Goal: Task Accomplishment & Management: Manage account settings

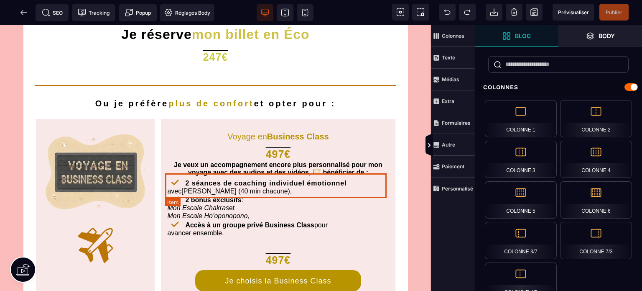
scroll to position [223, 0]
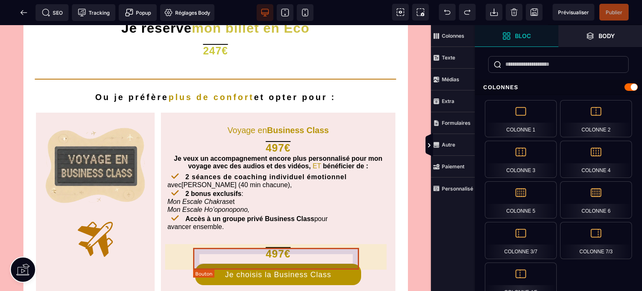
click at [286, 270] on div "Je choisis la Business Class" at bounding box center [278, 274] width 106 height 9
select select "*****"
select select "***"
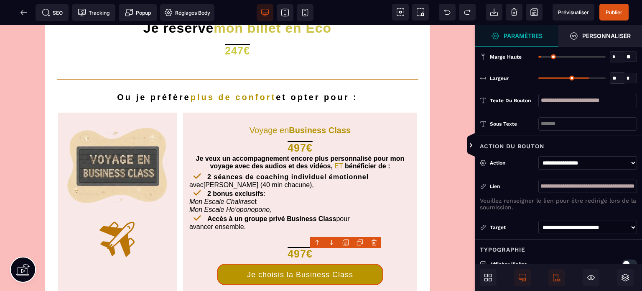
scroll to position [0, 110]
drag, startPoint x: 582, startPoint y: 187, endPoint x: 684, endPoint y: 191, distance: 101.7
click at [642, 191] on html "B I U S A ******* Item Bloc" at bounding box center [321, 145] width 642 height 291
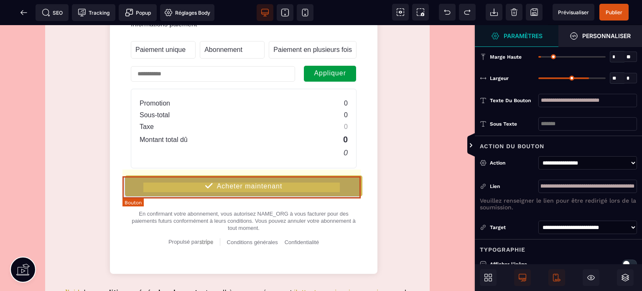
scroll to position [0, 0]
click at [264, 187] on div "Acheter maintenant" at bounding box center [250, 187] width 66 height 8
select select "******"
select select "***"
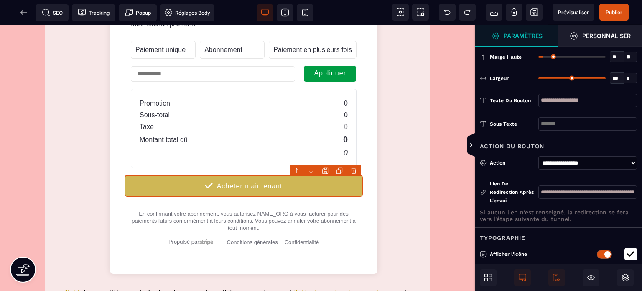
click at [25, 12] on icon at bounding box center [24, 12] width 8 height 8
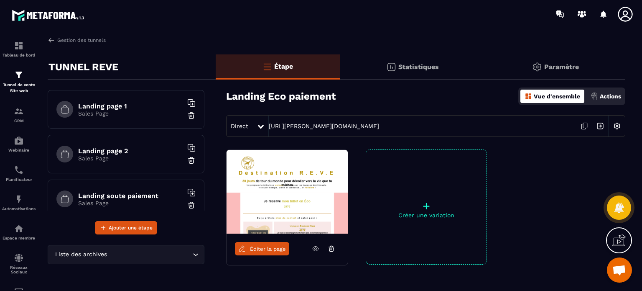
click at [109, 103] on h6 "Landing page 1" at bounding box center [130, 106] width 105 height 8
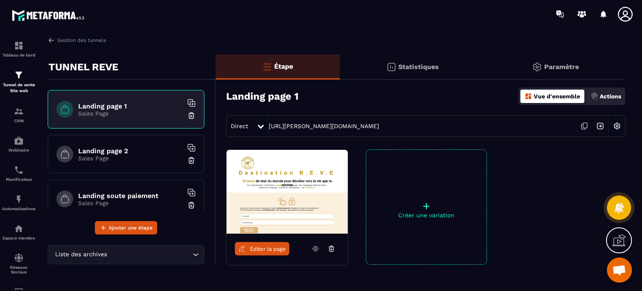
click at [621, 127] on img at bounding box center [617, 126] width 16 height 16
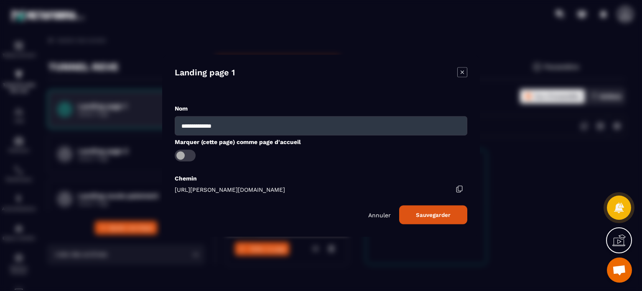
click at [376, 212] on p "Annuler" at bounding box center [379, 214] width 23 height 7
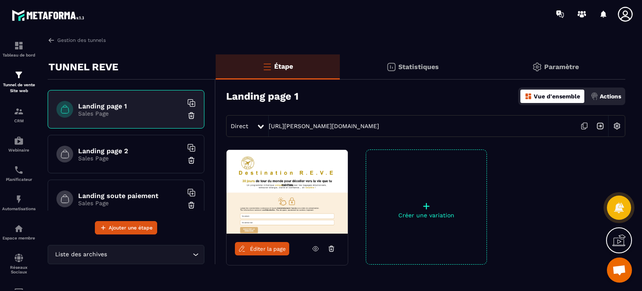
click at [548, 68] on p "Paramètre" at bounding box center [561, 67] width 35 height 8
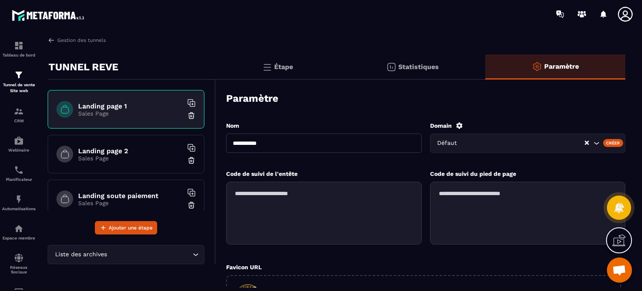
click at [421, 69] on p "Statistiques" at bounding box center [419, 67] width 41 height 8
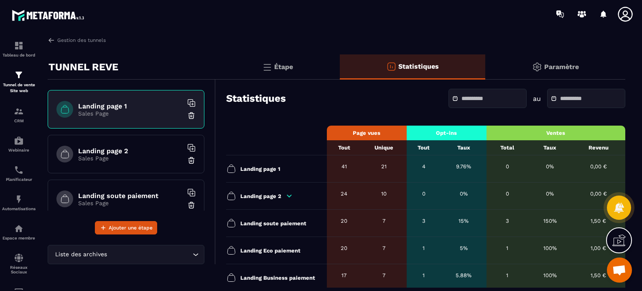
click at [291, 66] on p "Étape" at bounding box center [283, 67] width 19 height 8
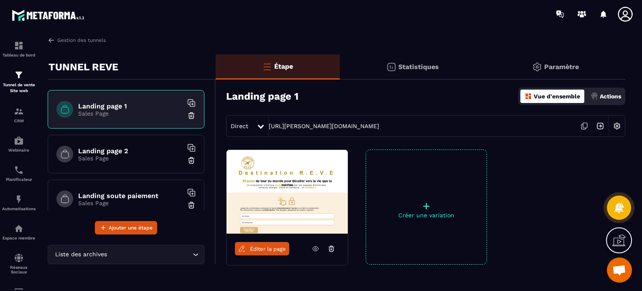
click at [305, 128] on link "[URL][PERSON_NAME][DOMAIN_NAME]" at bounding box center [324, 126] width 110 height 7
click at [81, 40] on link "Gestion des tunnels" at bounding box center [77, 40] width 58 height 8
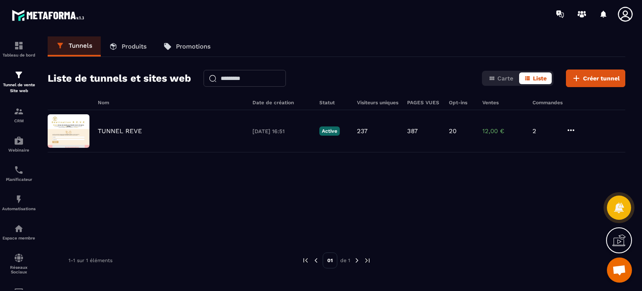
click at [132, 133] on p "TUNNEL REVE" at bounding box center [120, 131] width 44 height 8
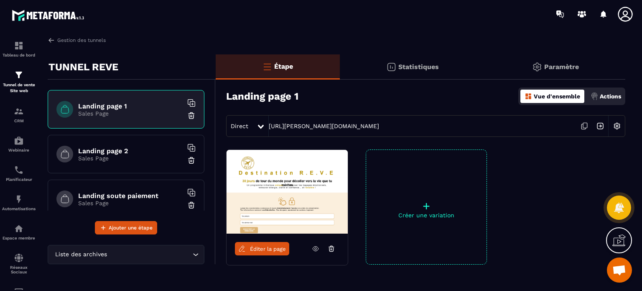
click at [616, 124] on img at bounding box center [617, 126] width 16 height 16
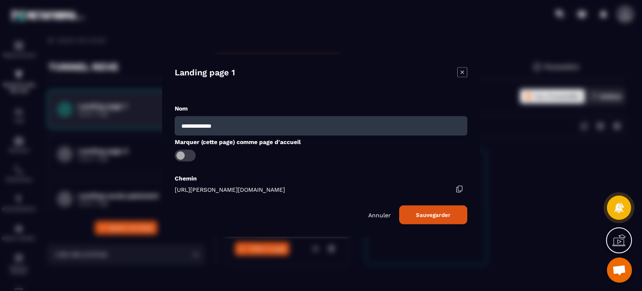
click at [463, 186] on div "[URL][PERSON_NAME][DOMAIN_NAME]" at bounding box center [321, 189] width 293 height 7
click at [459, 187] on icon "Modal window" at bounding box center [460, 189] width 8 height 8
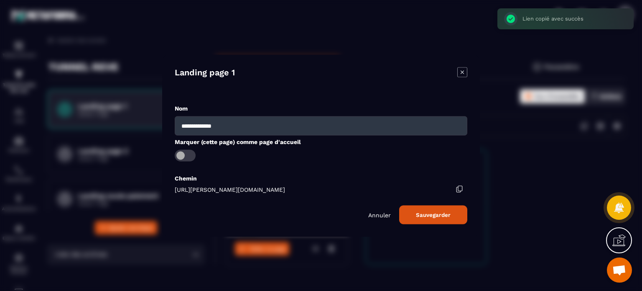
click at [385, 214] on p "Annuler" at bounding box center [379, 214] width 23 height 7
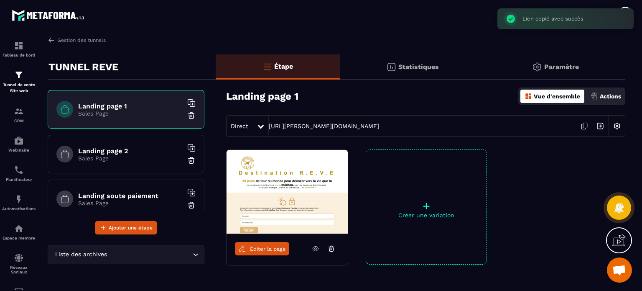
click at [616, 93] on p "Actions" at bounding box center [610, 96] width 21 height 7
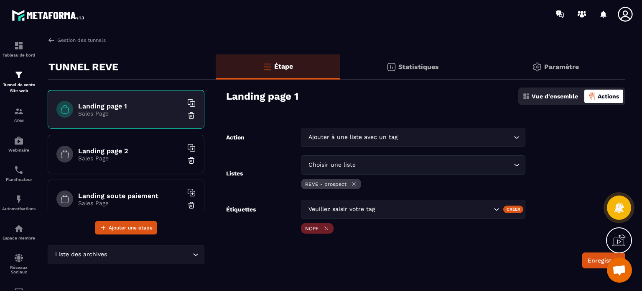
click at [560, 69] on p "Paramètre" at bounding box center [561, 67] width 35 height 8
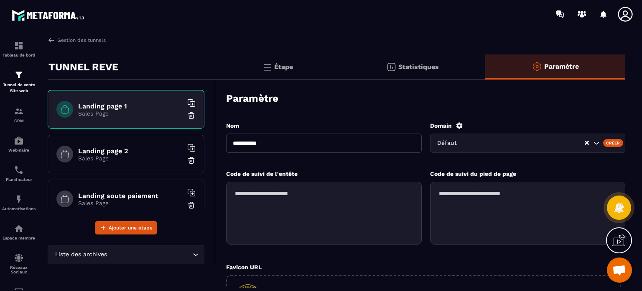
click at [279, 65] on p "Étape" at bounding box center [283, 67] width 19 height 8
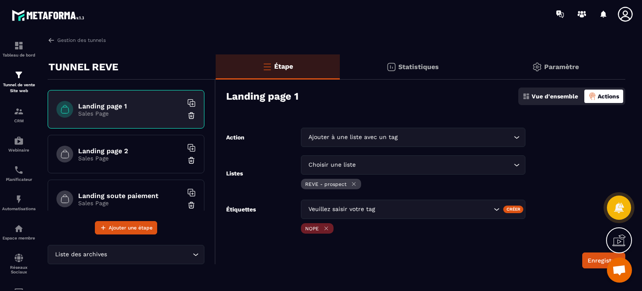
click at [539, 93] on p "Vue d'ensemble" at bounding box center [555, 96] width 46 height 7
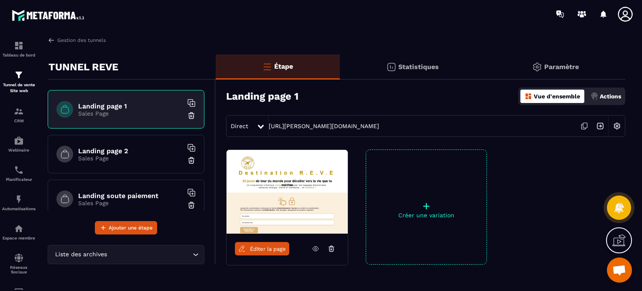
click at [618, 127] on img at bounding box center [617, 126] width 16 height 16
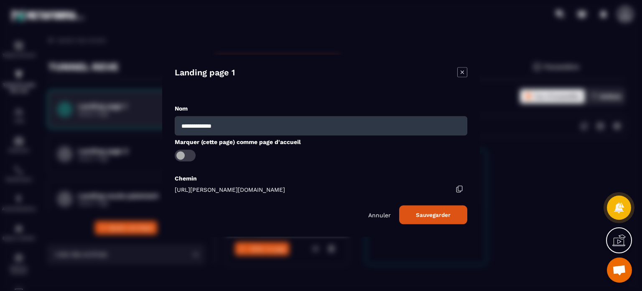
click at [381, 215] on p "Annuler" at bounding box center [379, 214] width 23 height 7
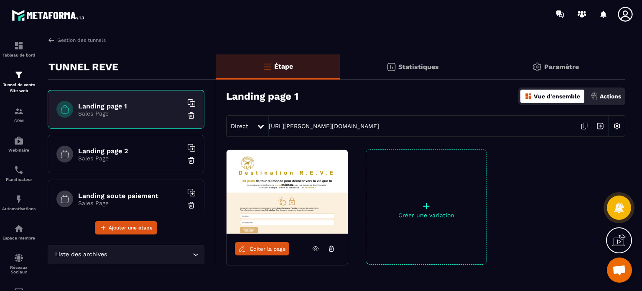
click at [594, 96] on img at bounding box center [595, 96] width 8 height 8
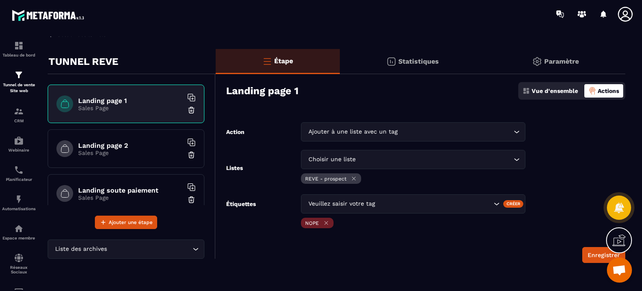
click at [125, 98] on h6 "Landing page 1" at bounding box center [130, 101] width 105 height 8
click at [288, 59] on p "Étape" at bounding box center [283, 61] width 19 height 8
click at [435, 60] on p "Statistiques" at bounding box center [419, 61] width 41 height 8
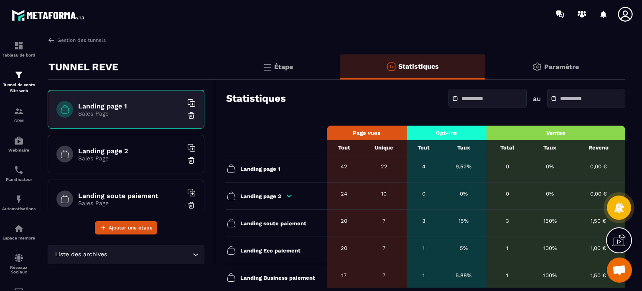
click at [561, 67] on p "Paramètre" at bounding box center [561, 67] width 35 height 8
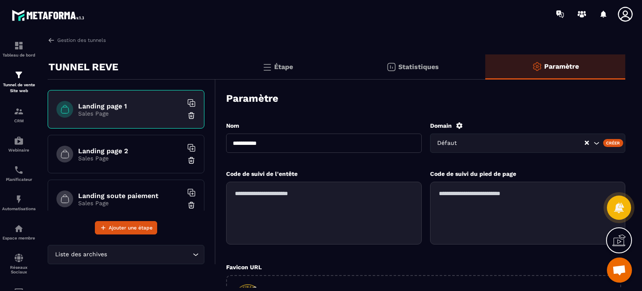
click at [482, 143] on input "Search for option" at bounding box center [524, 142] width 119 height 9
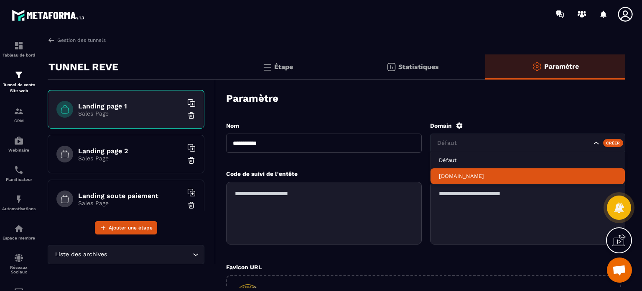
click at [470, 177] on p "[DOMAIN_NAME]" at bounding box center [528, 176] width 178 height 8
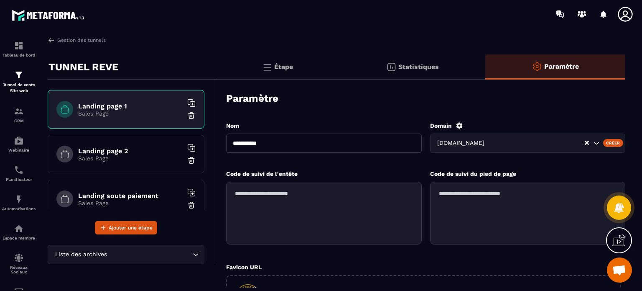
click at [276, 70] on p "Étape" at bounding box center [283, 67] width 19 height 8
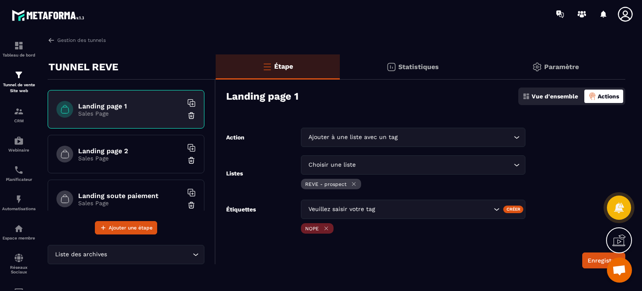
click at [87, 107] on h6 "Landing page 1" at bounding box center [130, 106] width 105 height 8
click at [567, 97] on p "Vue d'ensemble" at bounding box center [555, 96] width 46 height 7
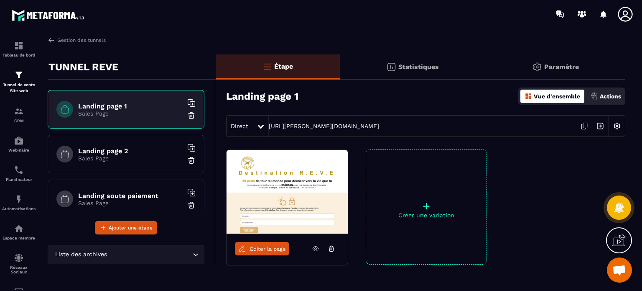
click at [564, 70] on p "Paramètre" at bounding box center [561, 67] width 35 height 8
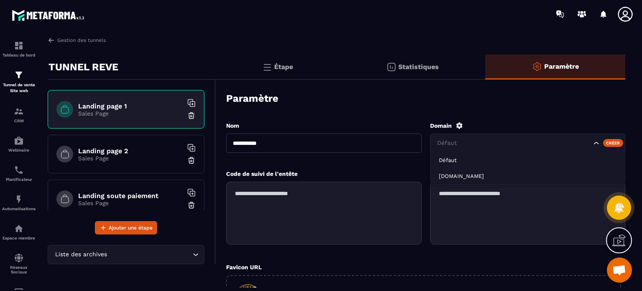
click at [526, 142] on input "Search for option" at bounding box center [514, 142] width 156 height 9
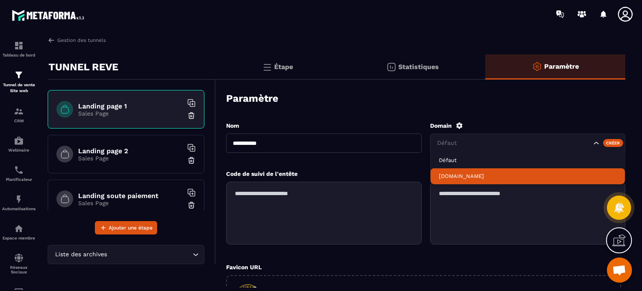
click at [489, 175] on p "[DOMAIN_NAME]" at bounding box center [528, 176] width 178 height 8
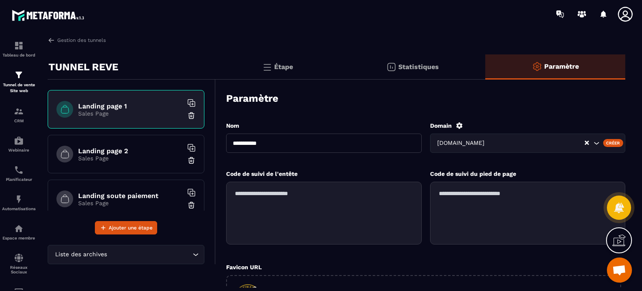
scroll to position [154, 0]
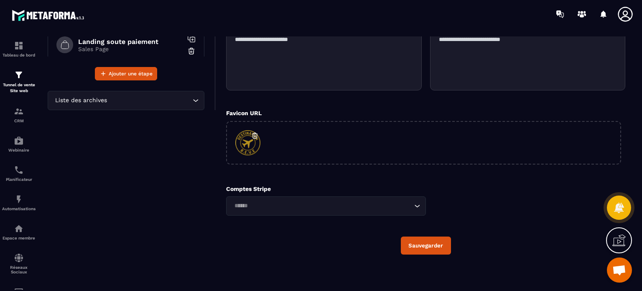
click at [449, 246] on button "Sauvegarder" at bounding box center [426, 245] width 50 height 18
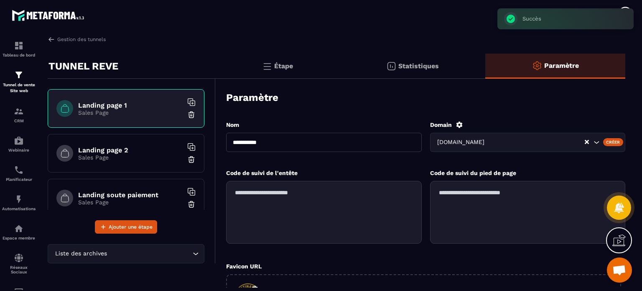
scroll to position [0, 0]
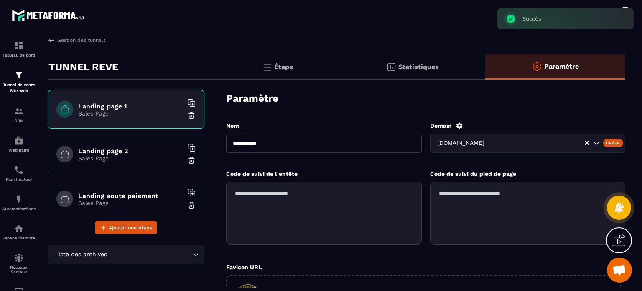
click at [115, 100] on div "Landing page 1 Sales Page" at bounding box center [126, 109] width 157 height 38
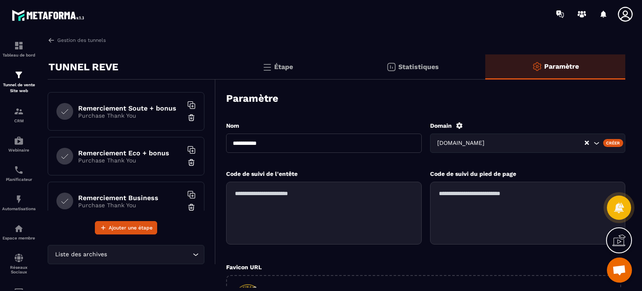
scroll to position [223, 0]
click at [148, 150] on h6 "Remerciement Eco + bonus" at bounding box center [130, 152] width 105 height 8
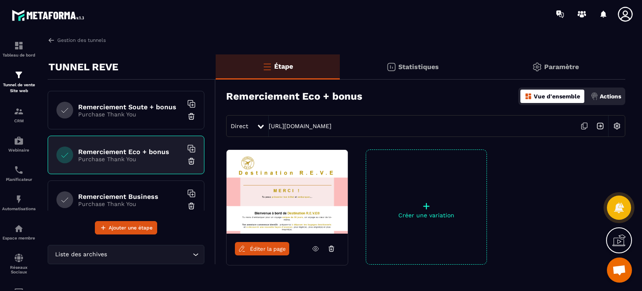
click at [583, 125] on icon at bounding box center [585, 126] width 16 height 16
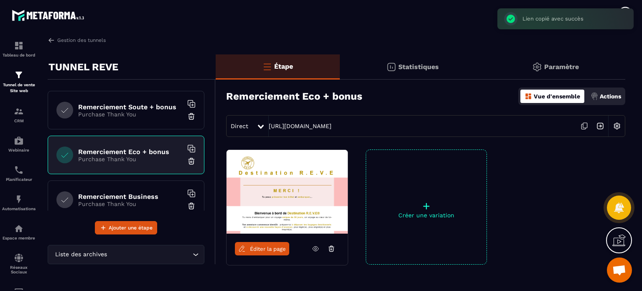
scroll to position [111, 0]
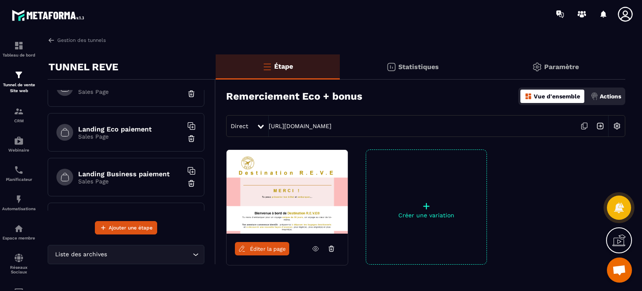
click at [124, 127] on h6 "Landing Eco paiement" at bounding box center [130, 129] width 105 height 8
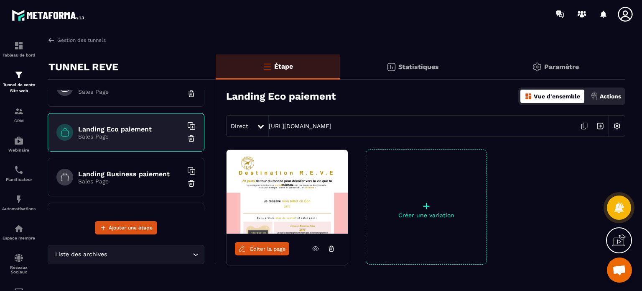
click at [258, 246] on span "Éditer la page" at bounding box center [268, 248] width 36 height 6
